Goal: Find specific page/section: Find specific page/section

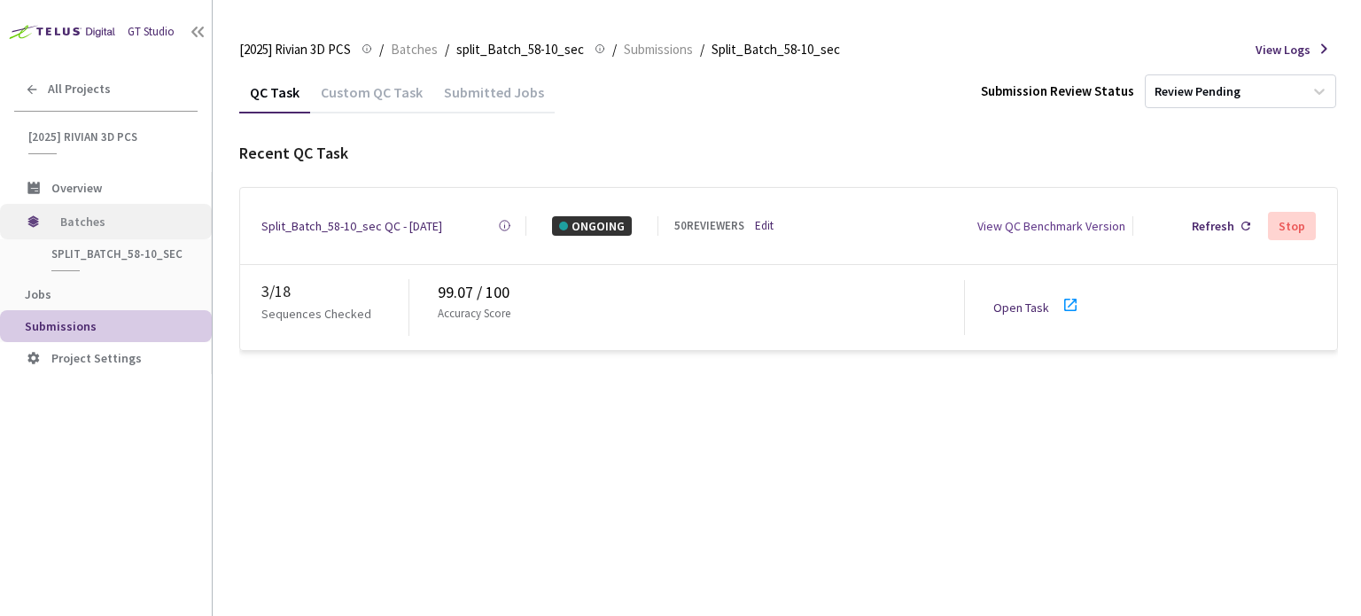
click at [100, 220] on span "Batches" at bounding box center [120, 221] width 121 height 35
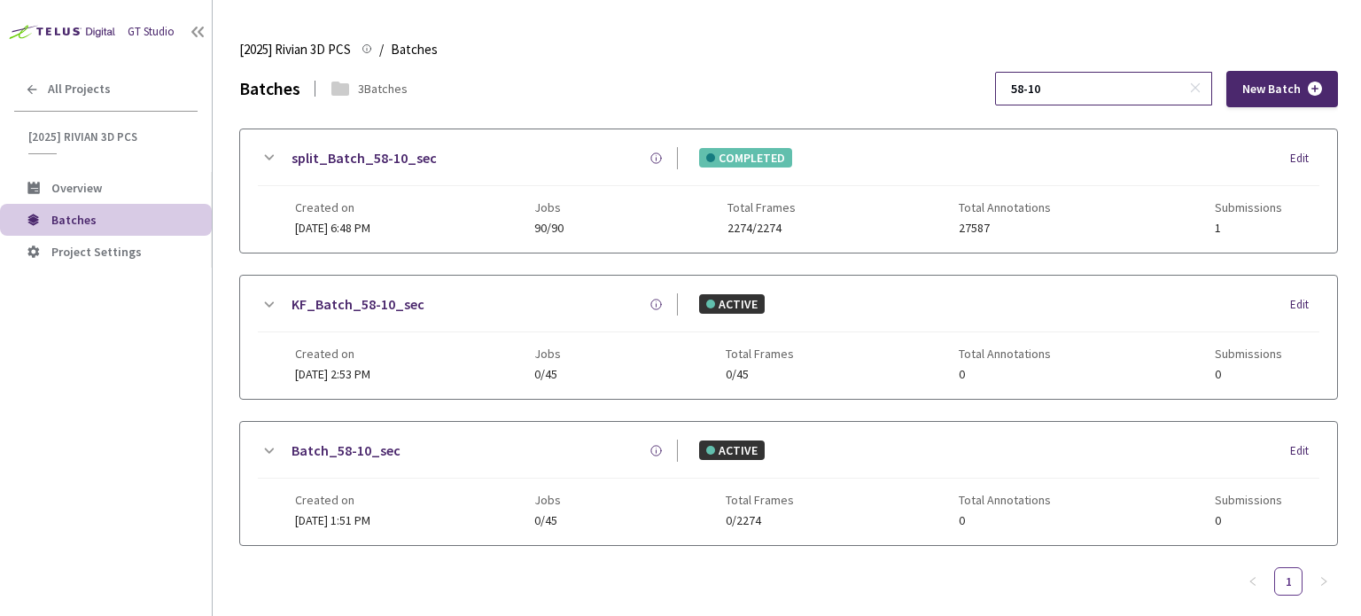
click at [1080, 92] on input "58-10" at bounding box center [1094, 89] width 189 height 32
type input "58-7"
click at [270, 155] on icon at bounding box center [268, 157] width 21 height 21
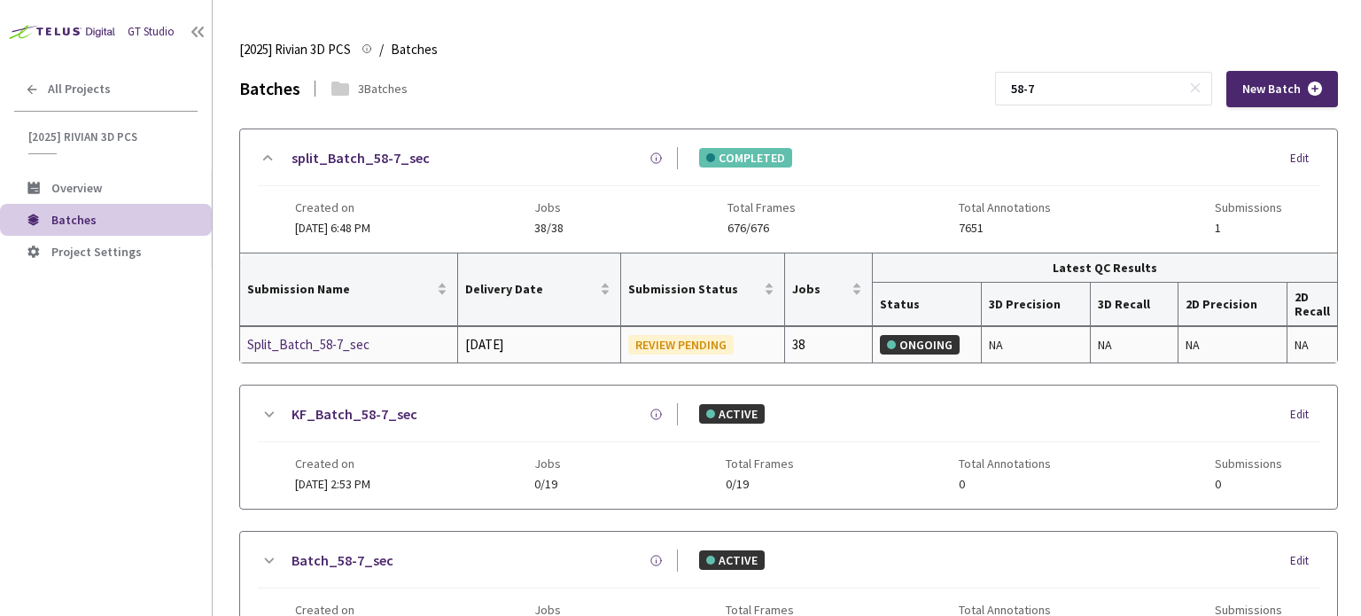
click at [347, 349] on div "Split_Batch_58-7_sec" at bounding box center [341, 344] width 188 height 21
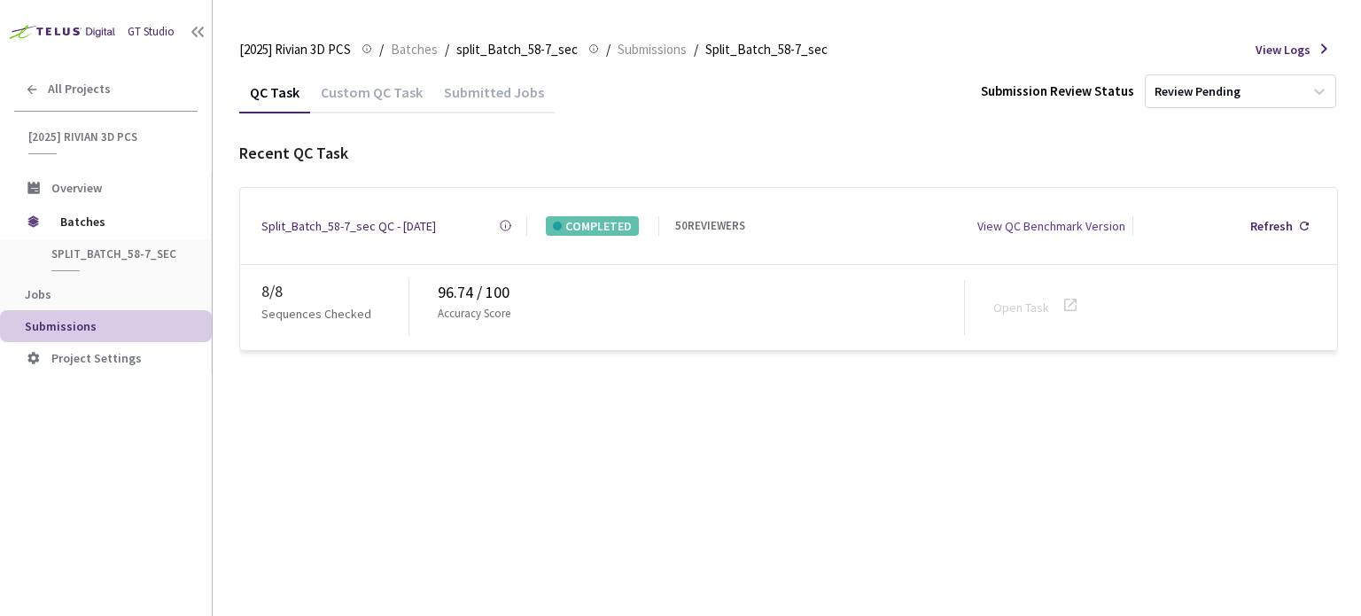
click at [407, 98] on div "Custom QC Task" at bounding box center [371, 98] width 123 height 30
click at [404, 92] on div "Custom QC Task" at bounding box center [371, 98] width 123 height 30
click at [376, 98] on div "Custom QC Task" at bounding box center [371, 98] width 123 height 30
click at [372, 96] on div "Custom QC Task" at bounding box center [371, 98] width 123 height 30
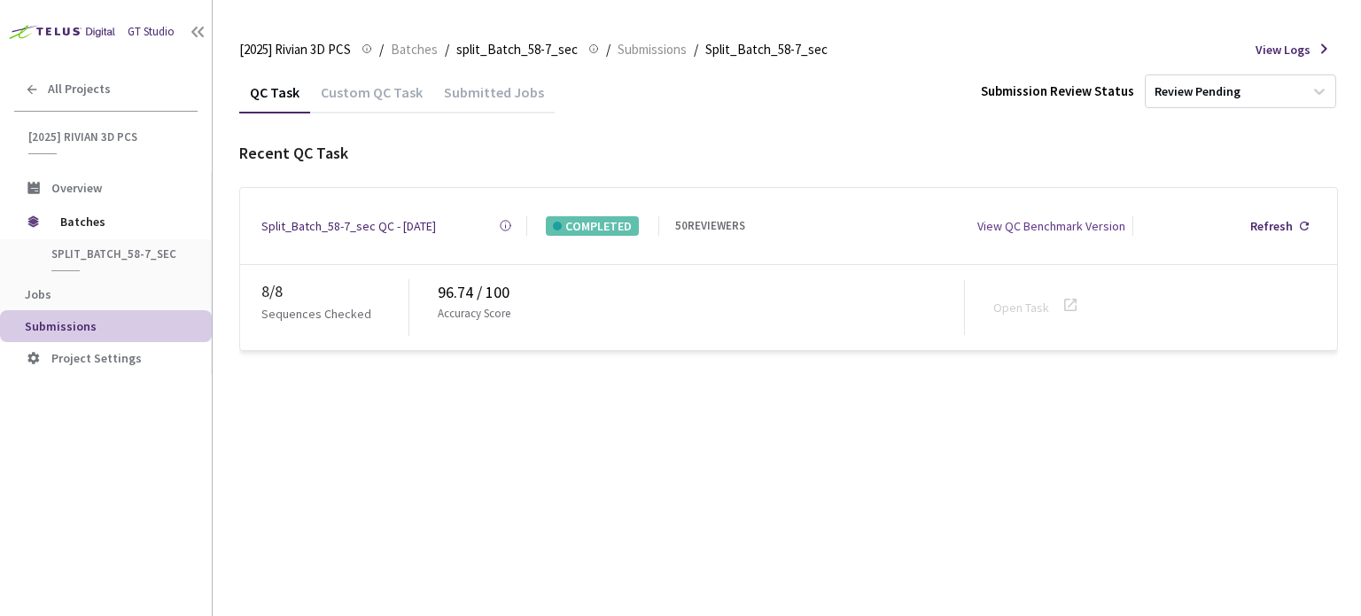
click at [397, 90] on div "Custom QC Task" at bounding box center [371, 98] width 123 height 30
